Goal: Navigation & Orientation: Find specific page/section

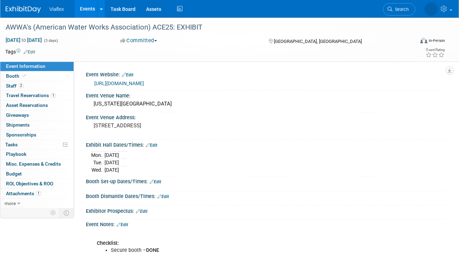
click at [88, 7] on link "Events" at bounding box center [88, 9] width 26 height 18
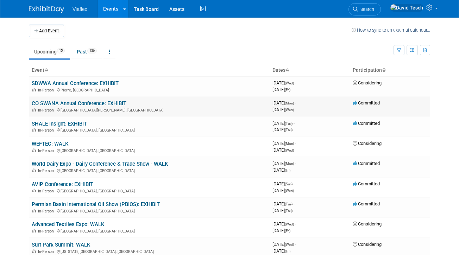
click at [98, 102] on link "CO SWANA Annual Conference: EXHIBIT" at bounding box center [79, 103] width 95 height 6
